Goal: Navigation & Orientation: Find specific page/section

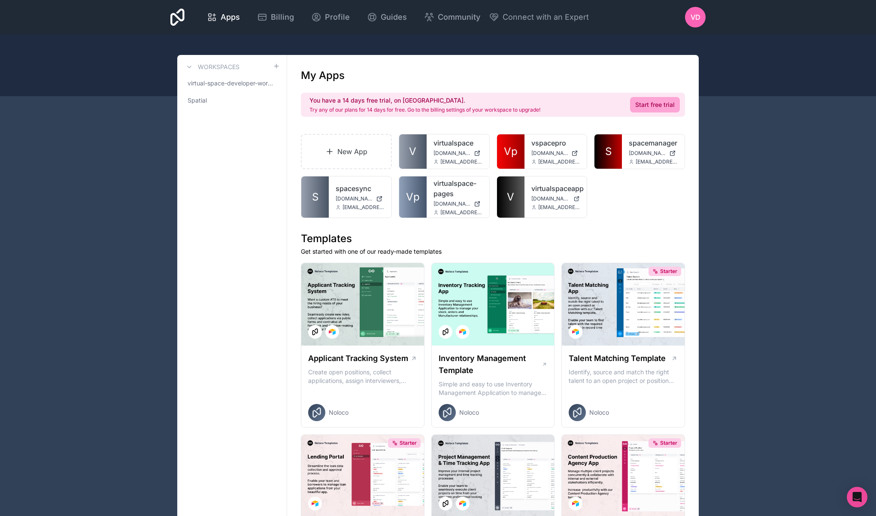
click at [230, 101] on link "Spatial" at bounding box center [232, 100] width 96 height 15
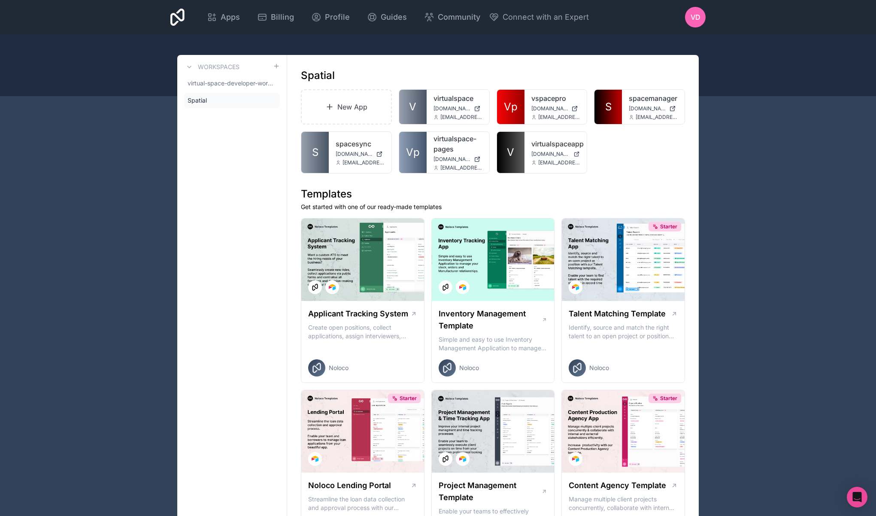
click at [235, 85] on span "virtual-space-developer-workspace" at bounding box center [229, 83] width 85 height 9
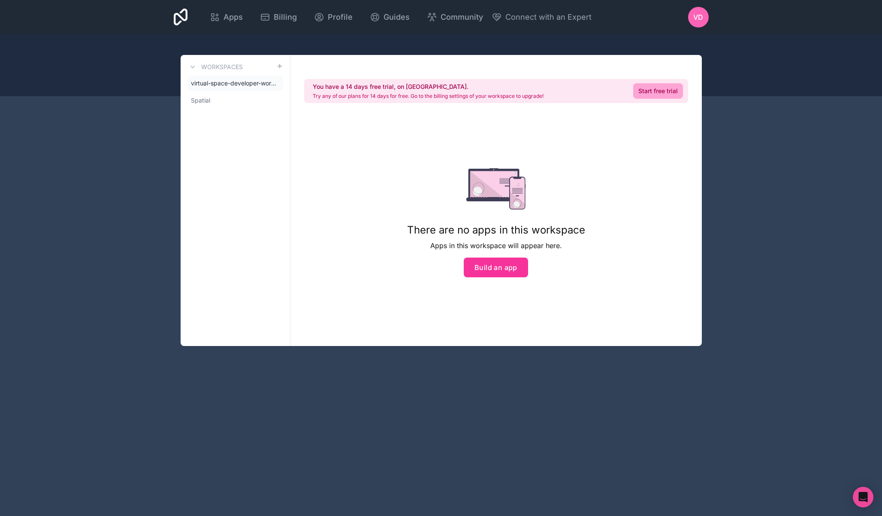
click at [227, 96] on link "Spatial" at bounding box center [235, 100] width 96 height 15
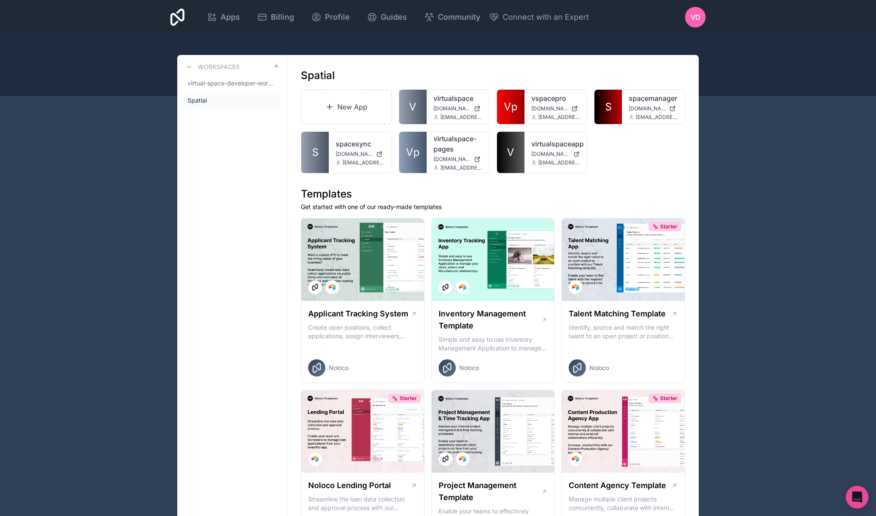
click at [858, 503] on div "Open Intercom Messenger" at bounding box center [857, 497] width 23 height 23
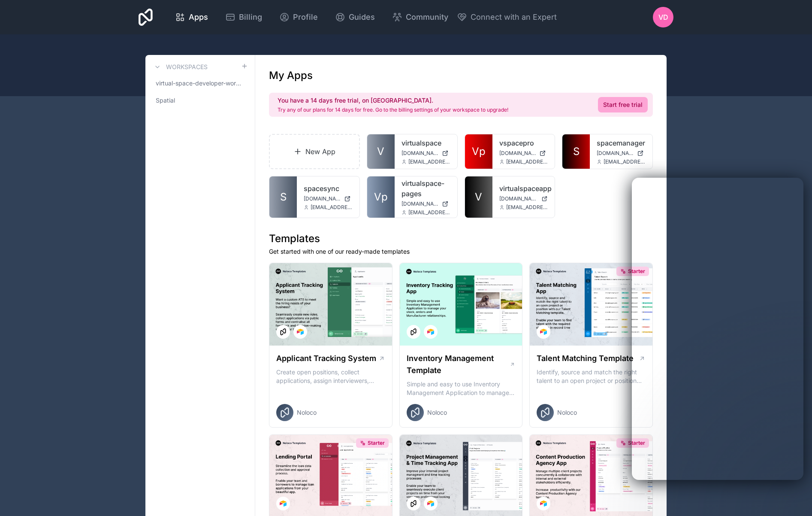
click at [501, 188] on link "virtualspaceapp" at bounding box center [523, 188] width 49 height 10
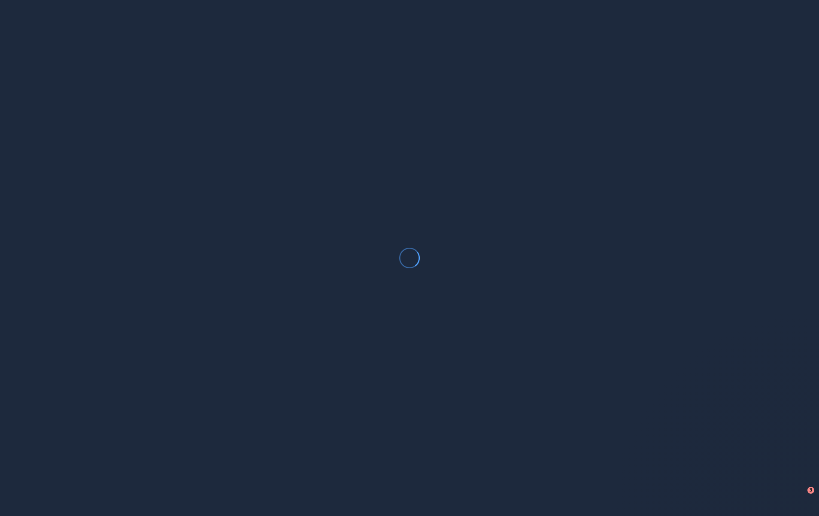
click at [199, 54] on div at bounding box center [409, 258] width 819 height 516
